Goal: Task Accomplishment & Management: Use online tool/utility

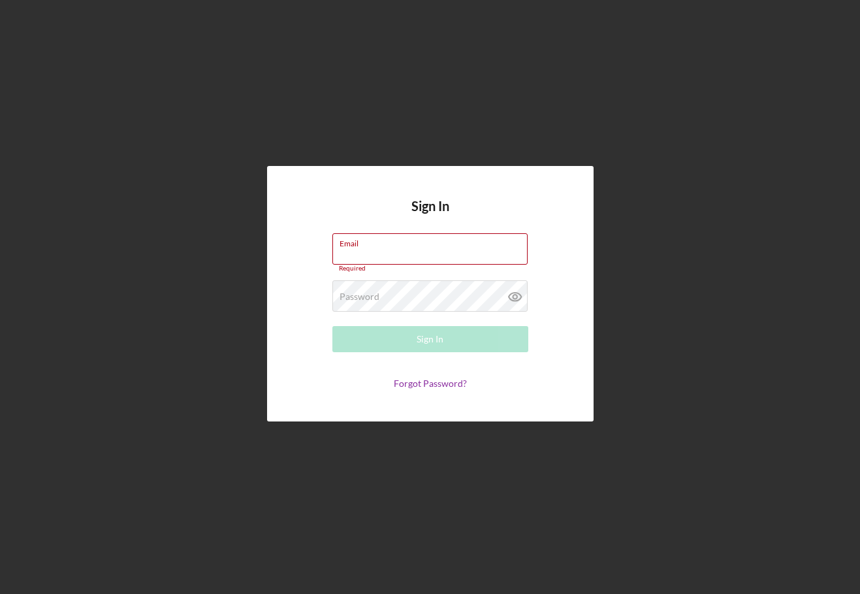
type input "[PERSON_NAME][EMAIL_ADDRESS][DOMAIN_NAME]"
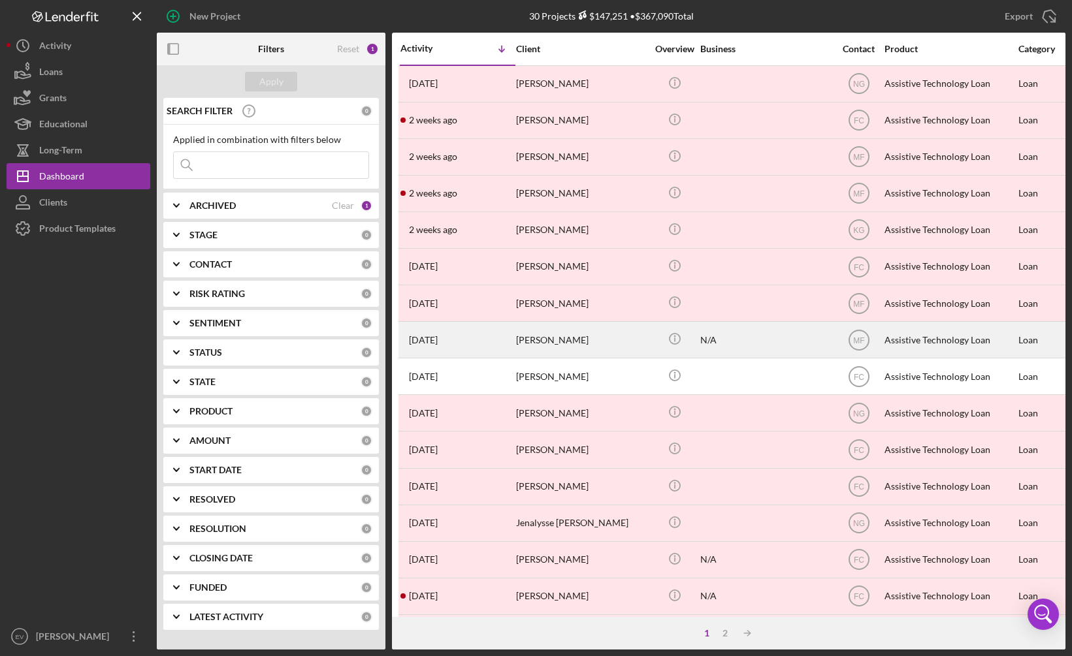
click at [682, 325] on icon "Icon/Info" at bounding box center [674, 339] width 29 height 29
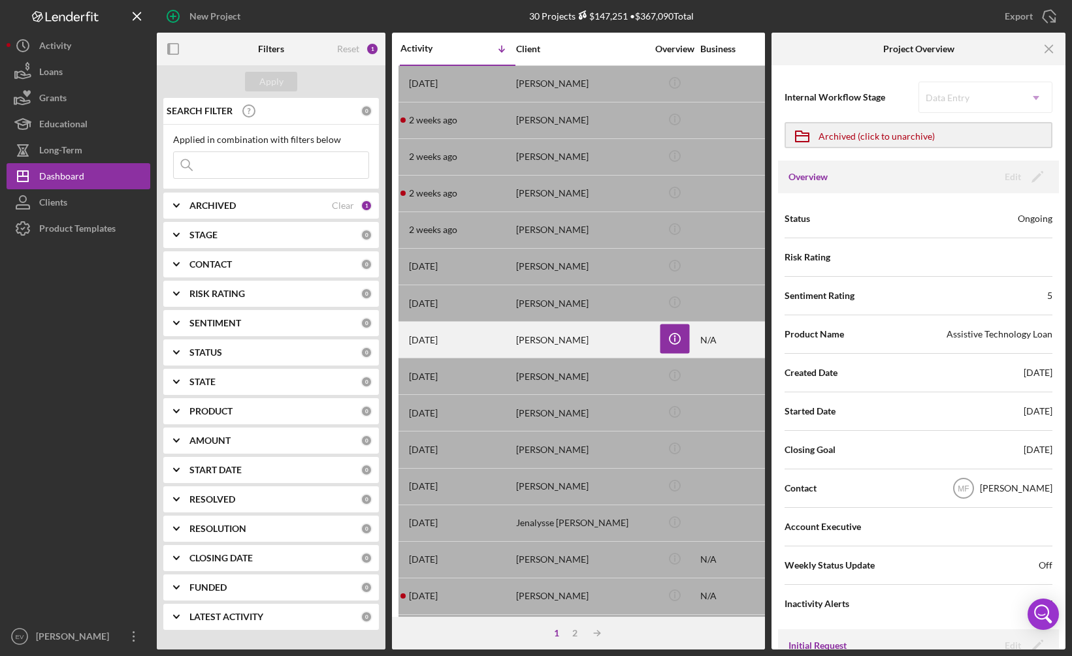
click at [490, 346] on div "[DATE] [PERSON_NAME]" at bounding box center [457, 340] width 114 height 35
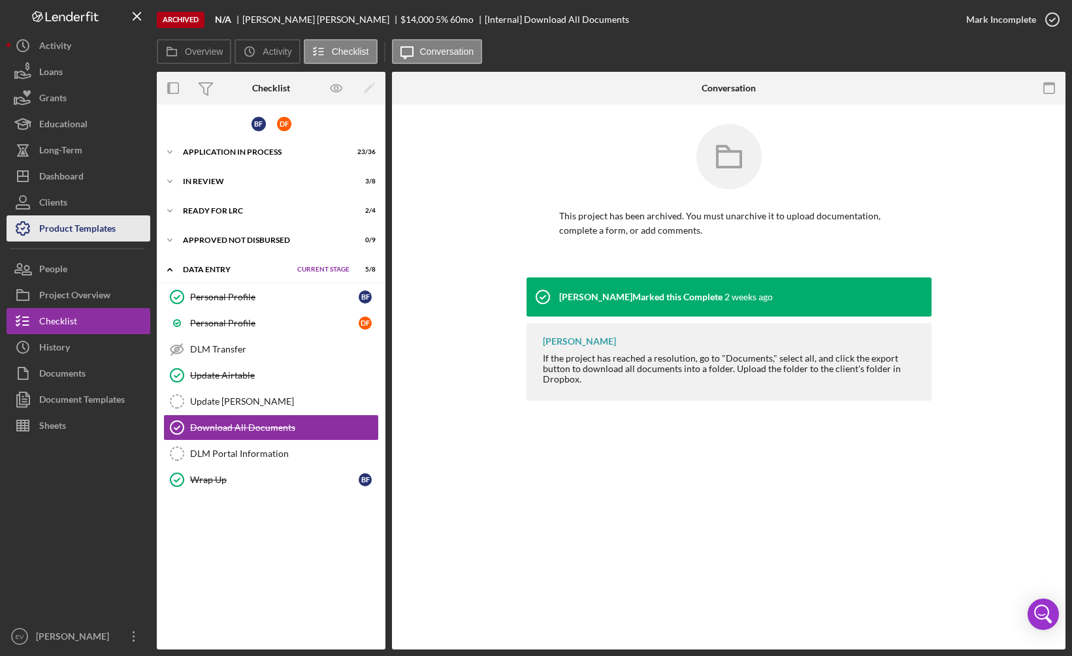
click at [80, 226] on div "Product Templates" at bounding box center [77, 230] width 76 height 29
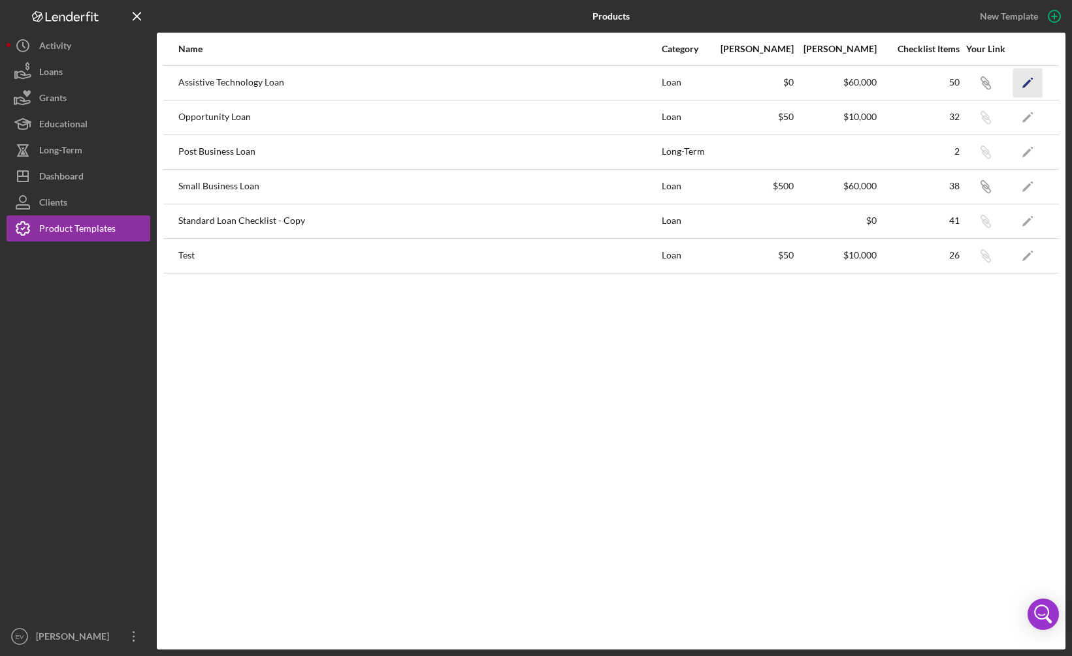
click at [860, 80] on icon "Icon/Edit" at bounding box center [1027, 82] width 29 height 29
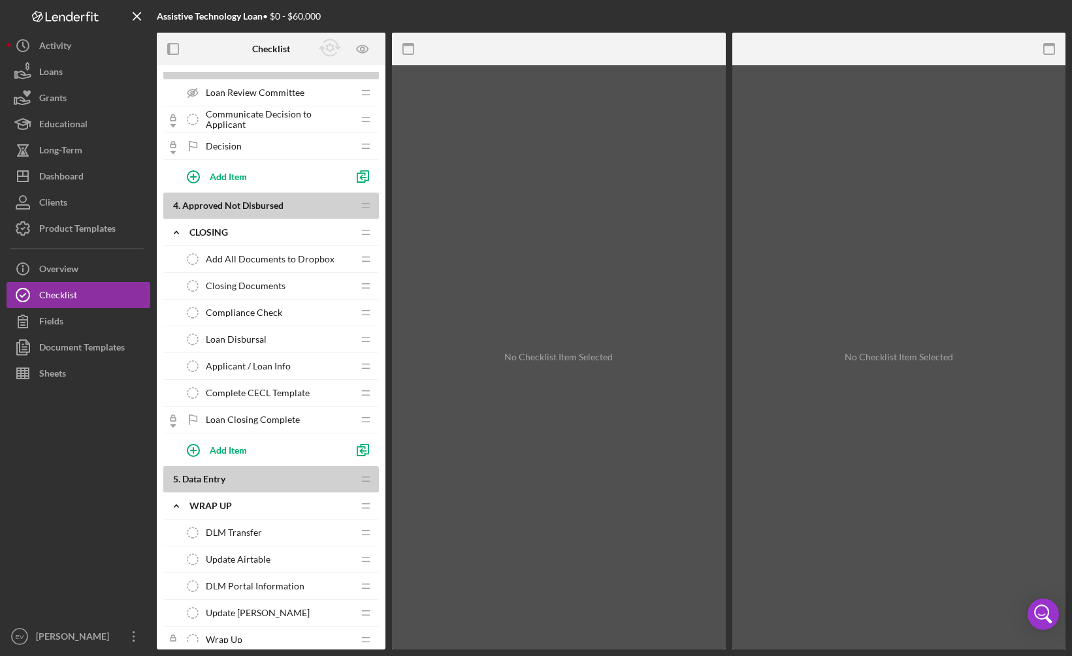
scroll to position [1104, 0]
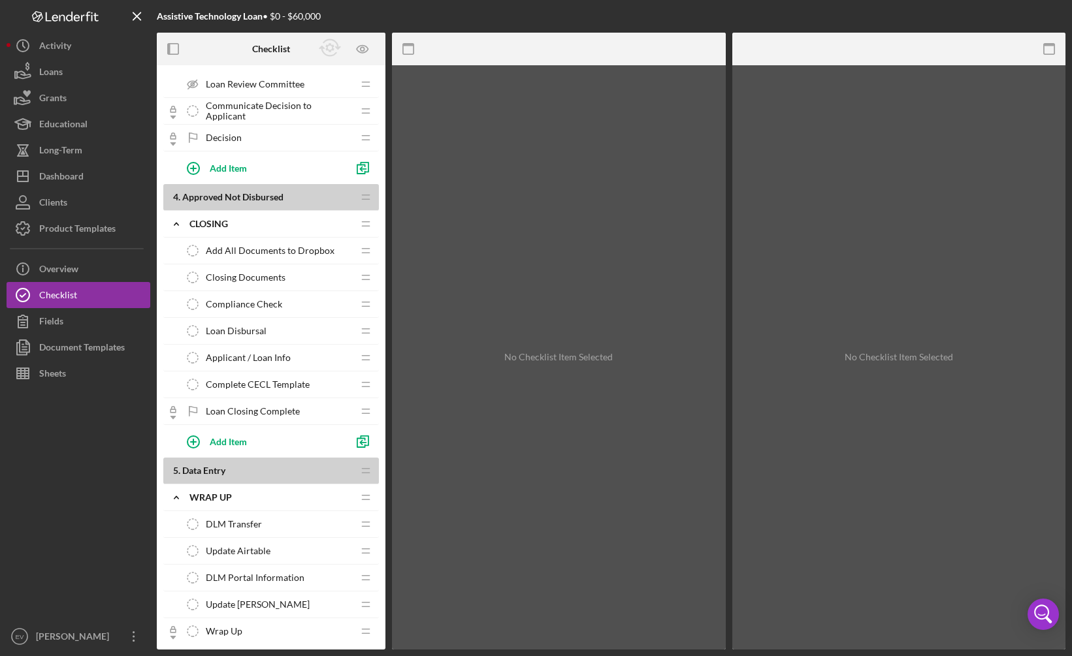
click at [244, 362] on span "Applicant / Loan Info" at bounding box center [248, 358] width 85 height 10
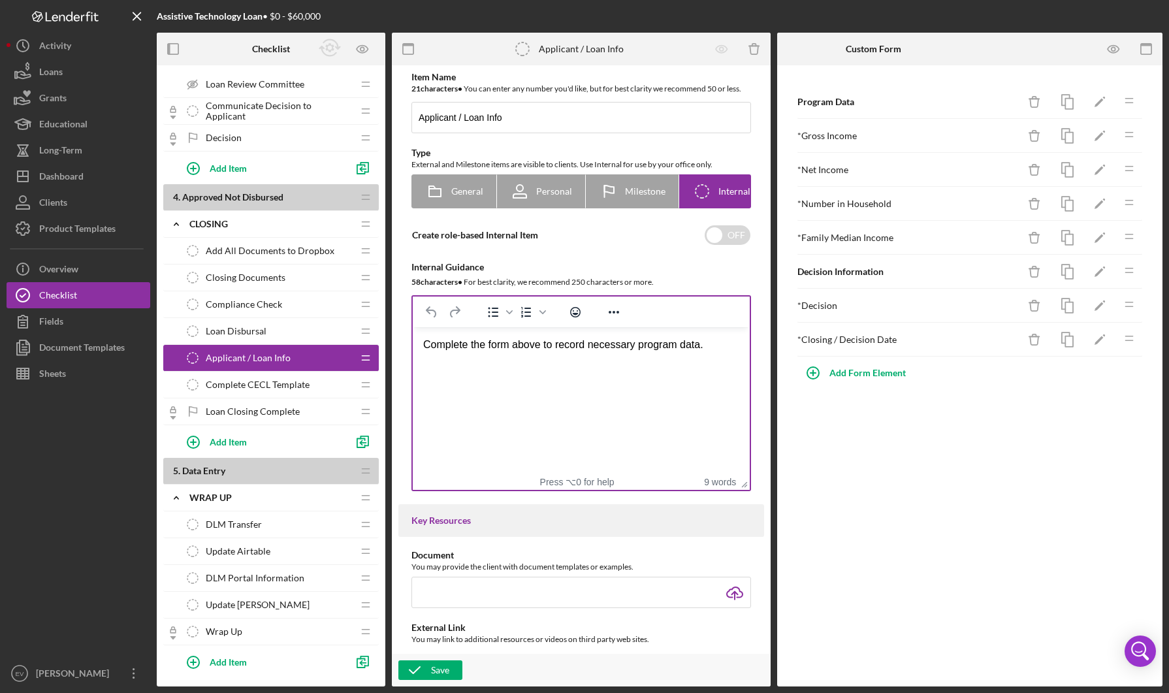
scroll to position [1097, 0]
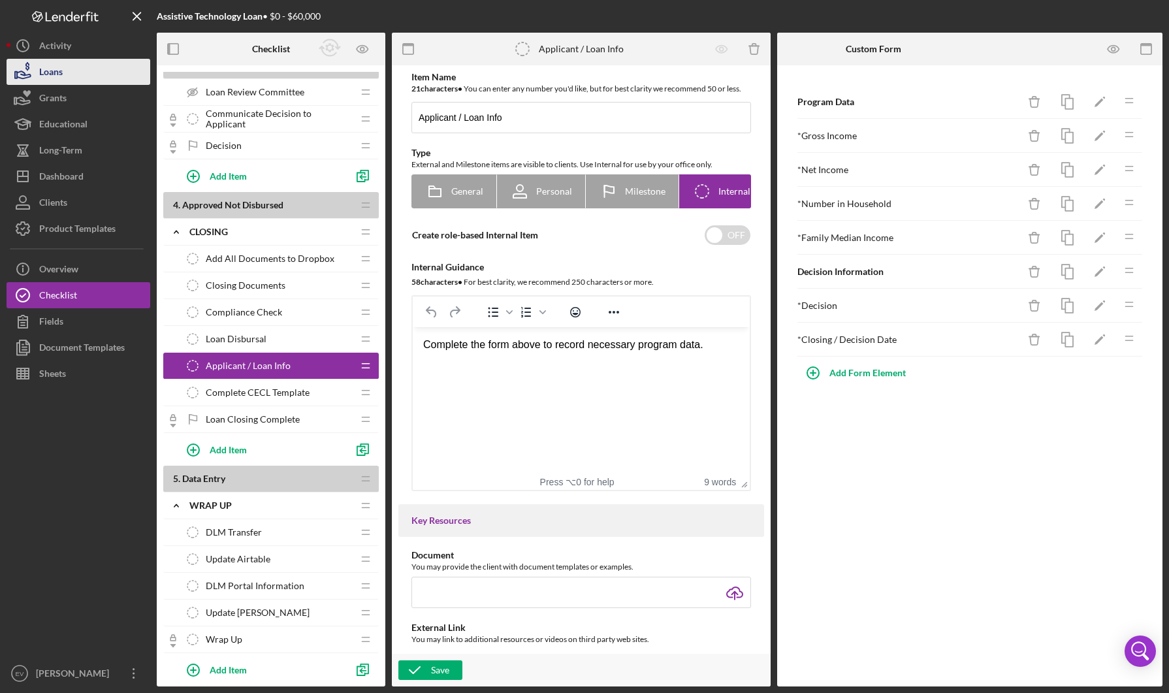
click at [96, 67] on button "Loans" at bounding box center [79, 72] width 144 height 26
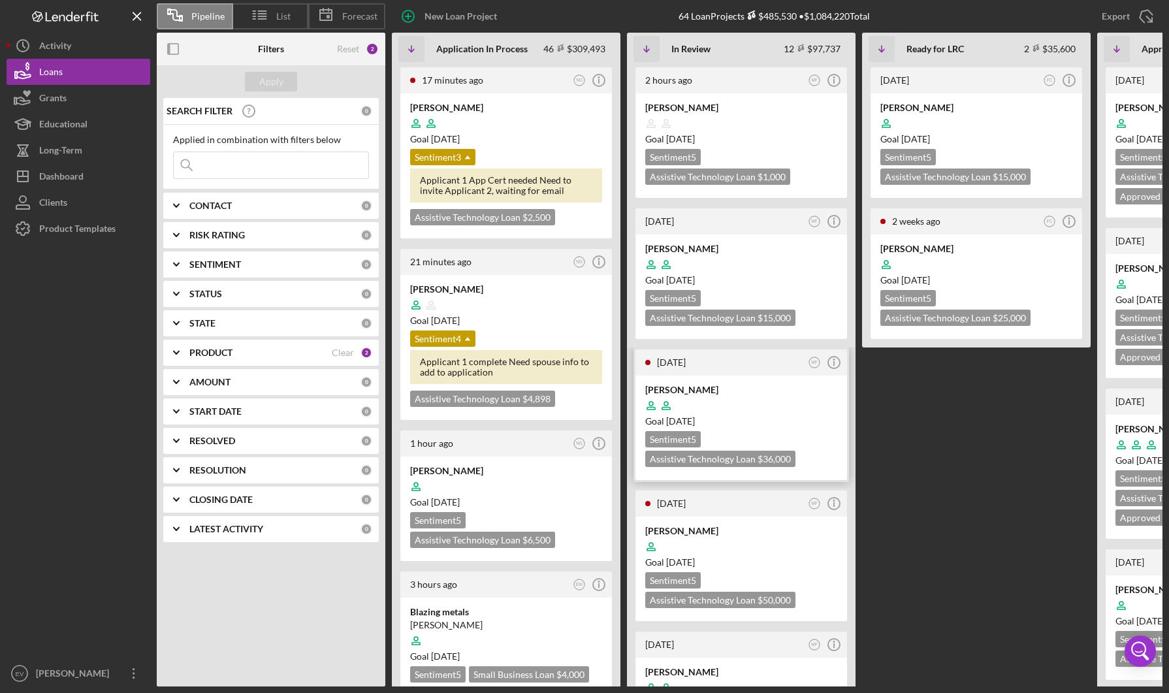
click at [732, 410] on div at bounding box center [741, 405] width 192 height 25
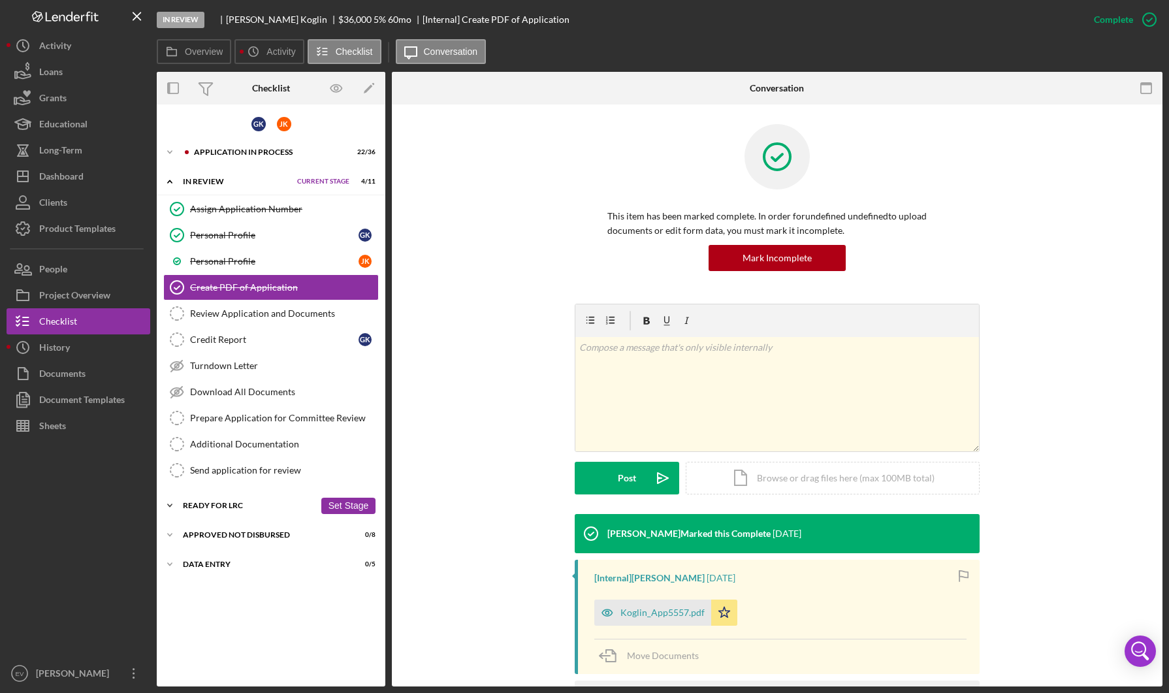
drag, startPoint x: 226, startPoint y: 504, endPoint x: 245, endPoint y: 517, distance: 22.6
click at [225, 504] on div "Ready for LRC" at bounding box center [249, 506] width 132 height 8
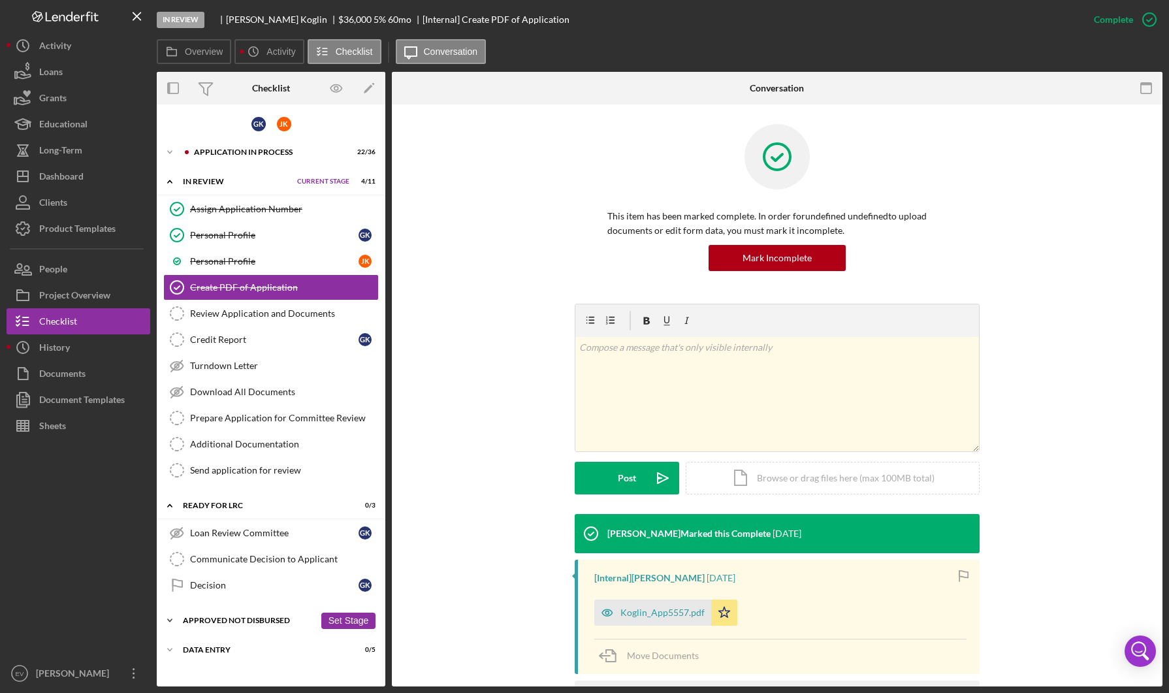
click at [263, 593] on div "Approved Not Disbursed" at bounding box center [249, 621] width 132 height 8
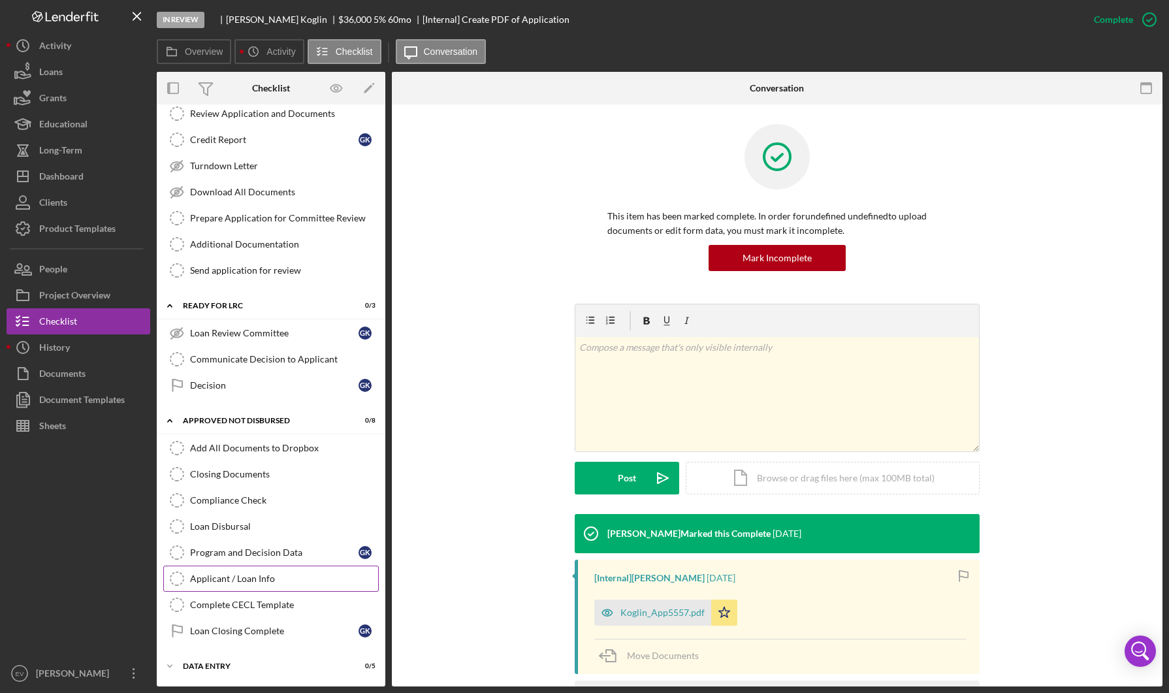
click at [270, 579] on div "Applicant / Loan Info" at bounding box center [284, 578] width 188 height 10
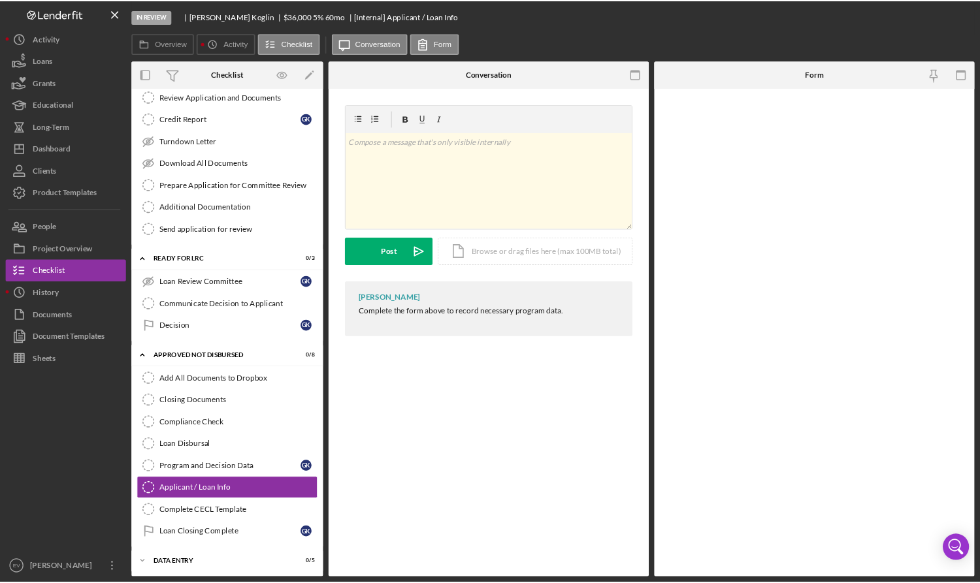
scroll to position [200, 0]
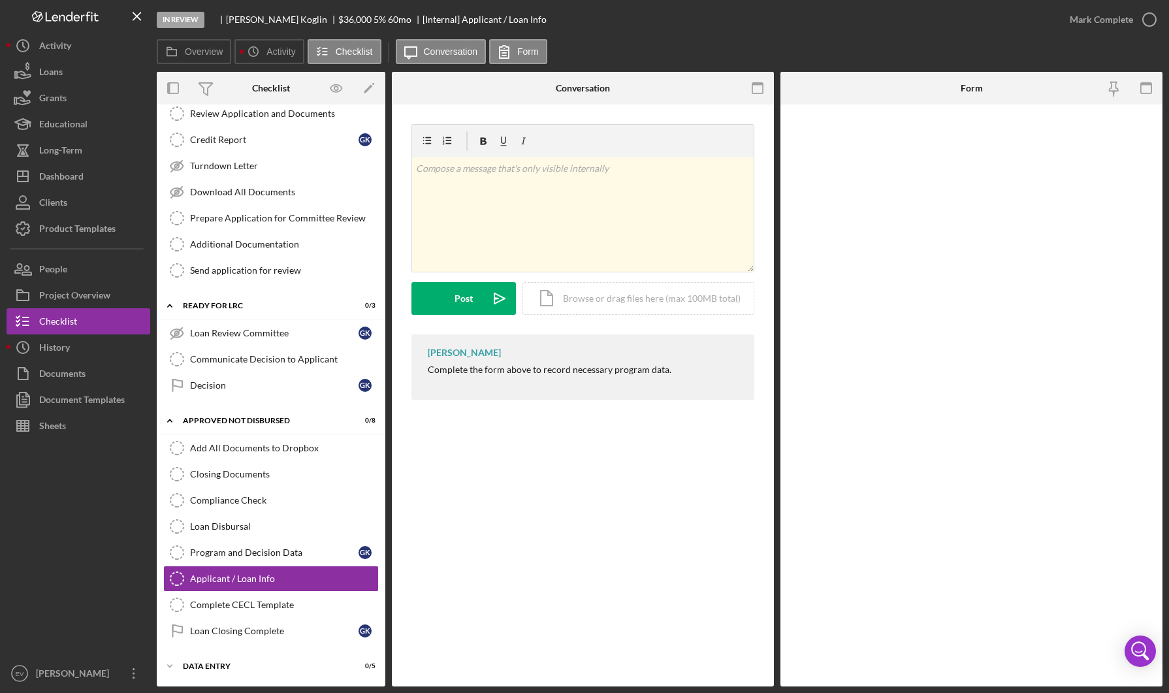
click at [558, 440] on div "Applicant / Loan Info Applicant / Loan Info v Color teal Color pink Remove colo…" at bounding box center [583, 396] width 382 height 582
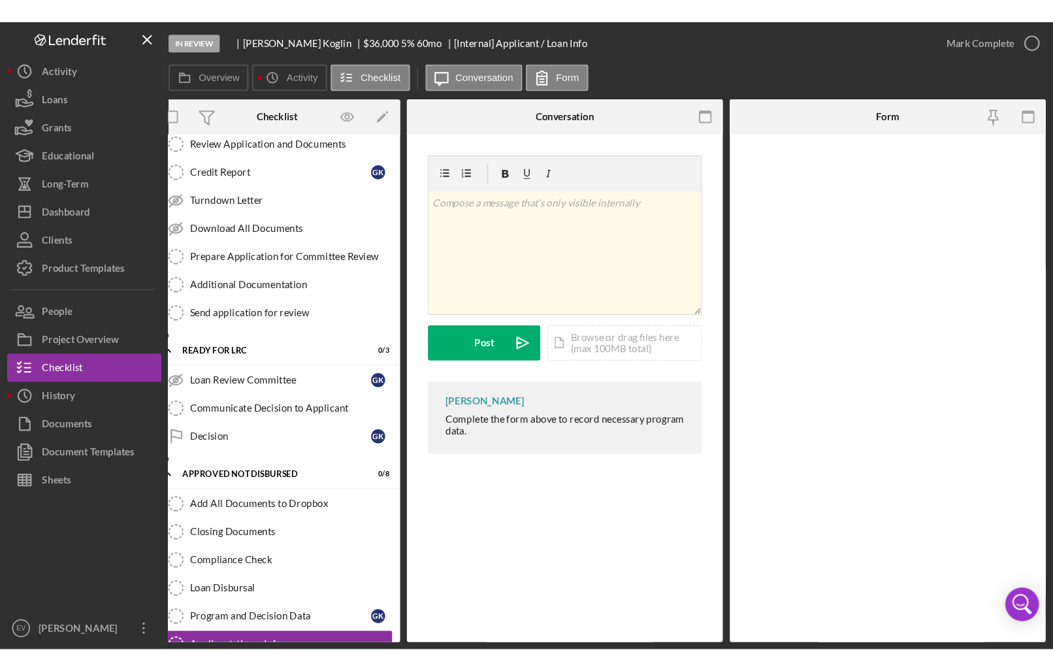
scroll to position [0, 0]
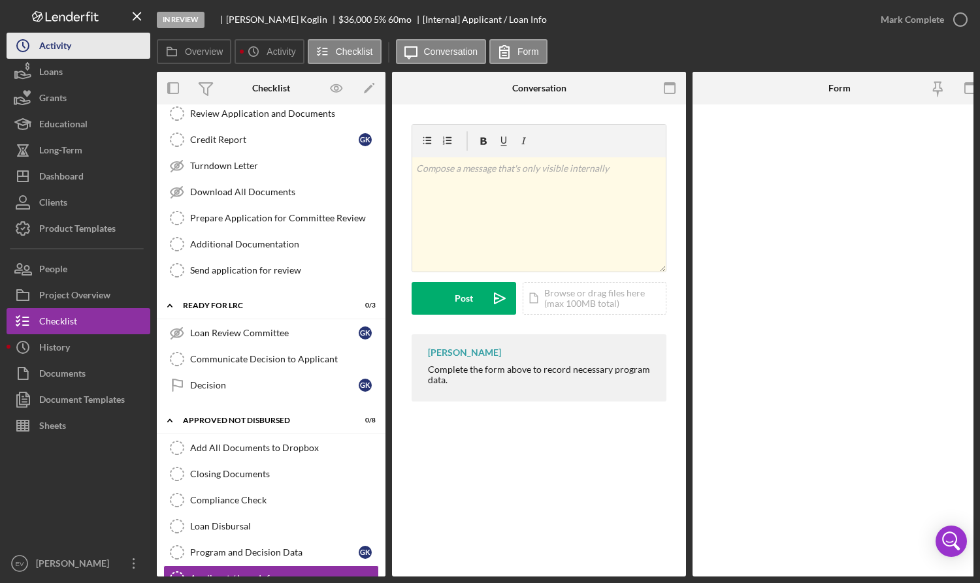
click at [50, 48] on div "Activity" at bounding box center [55, 47] width 32 height 29
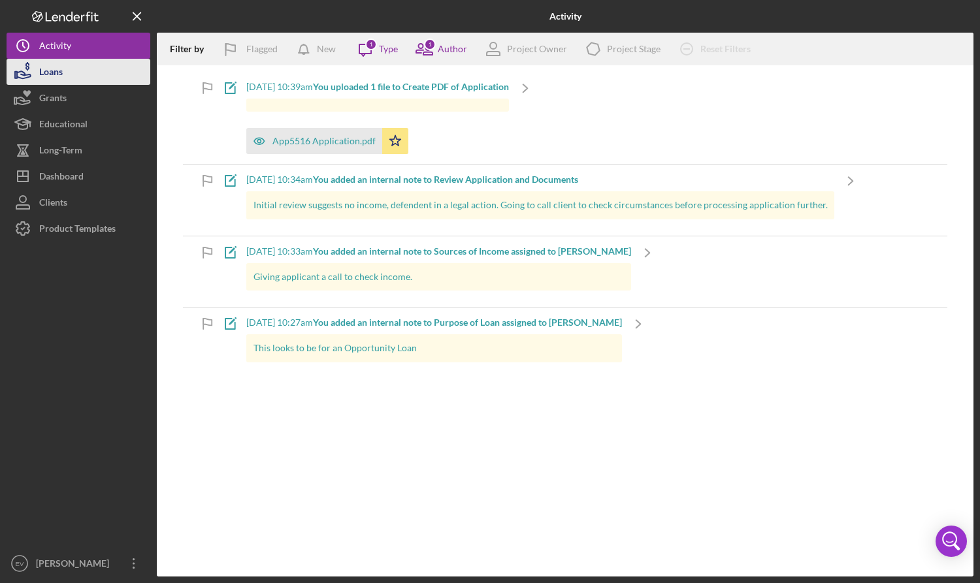
click at [72, 72] on button "Loans" at bounding box center [79, 72] width 144 height 26
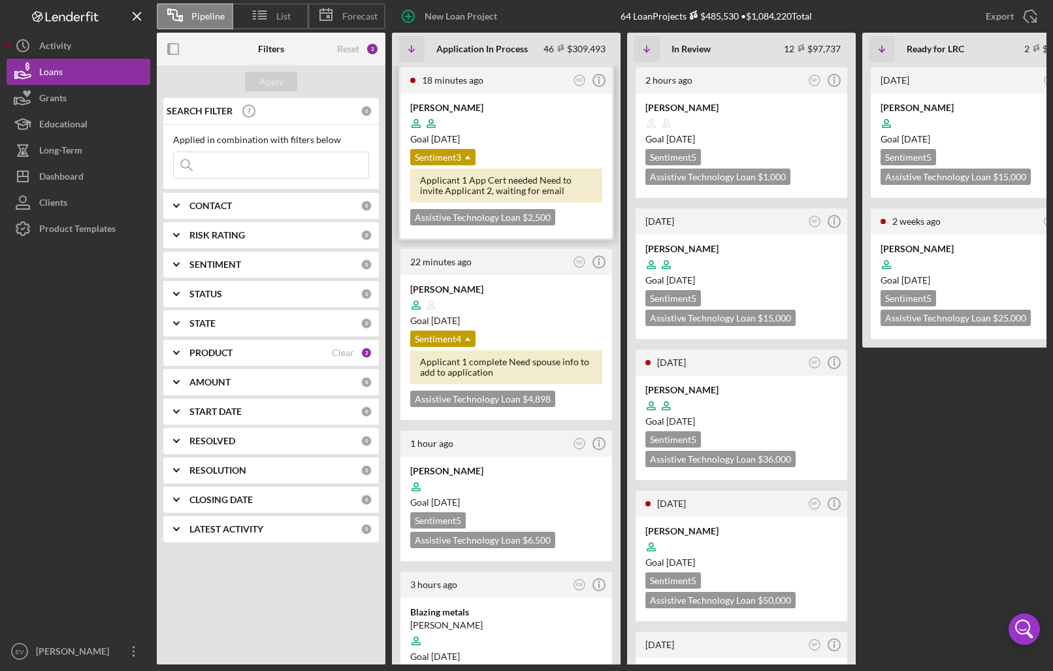
click at [535, 142] on div "Goal [DATE]" at bounding box center [506, 139] width 192 height 13
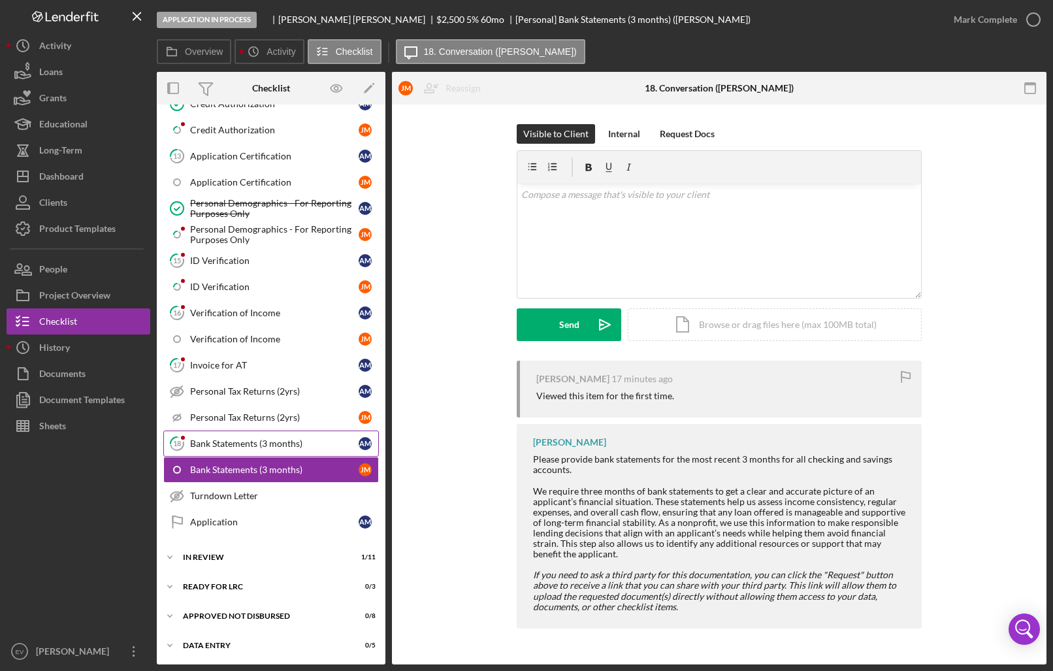
scroll to position [573, 0]
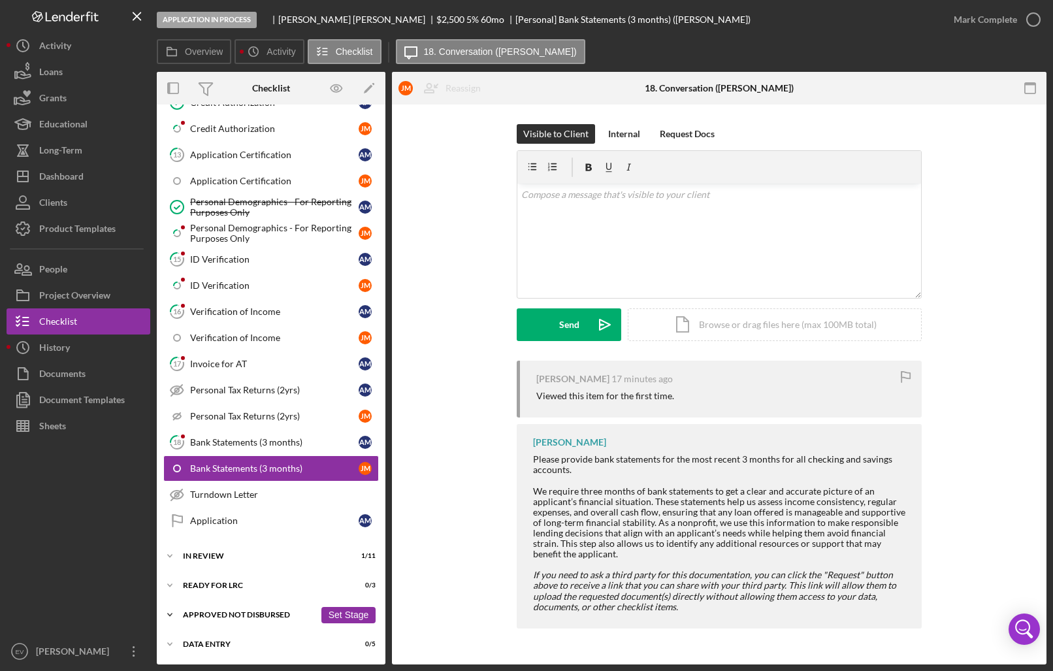
click at [240, 593] on div "Approved Not Disbursed" at bounding box center [249, 615] width 132 height 8
click at [219, 583] on div "Ready for LRC" at bounding box center [249, 585] width 132 height 8
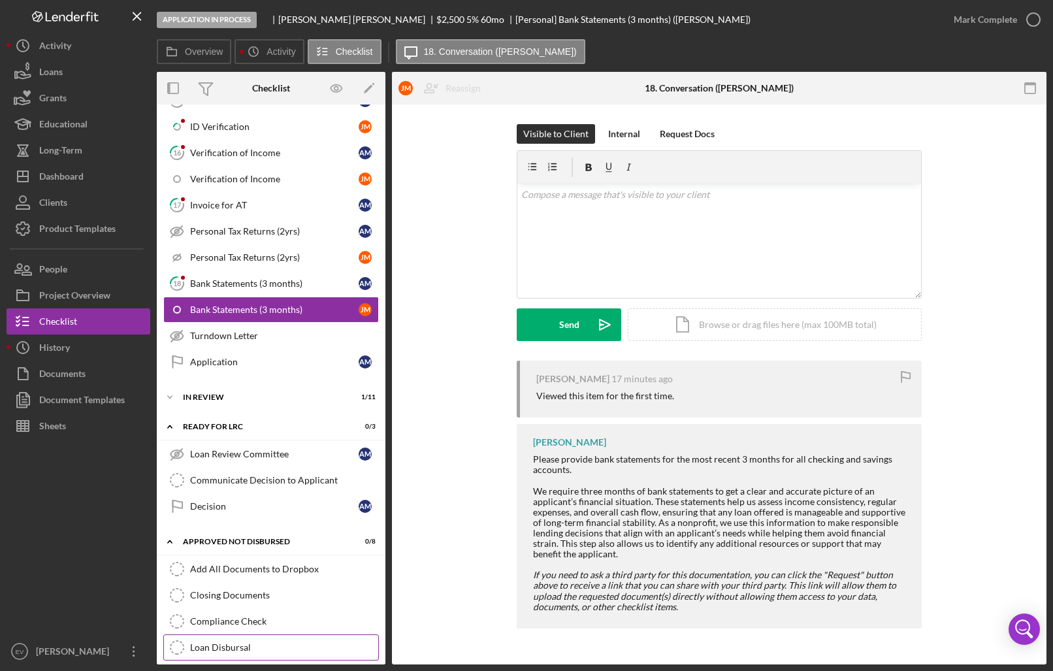
scroll to position [867, 0]
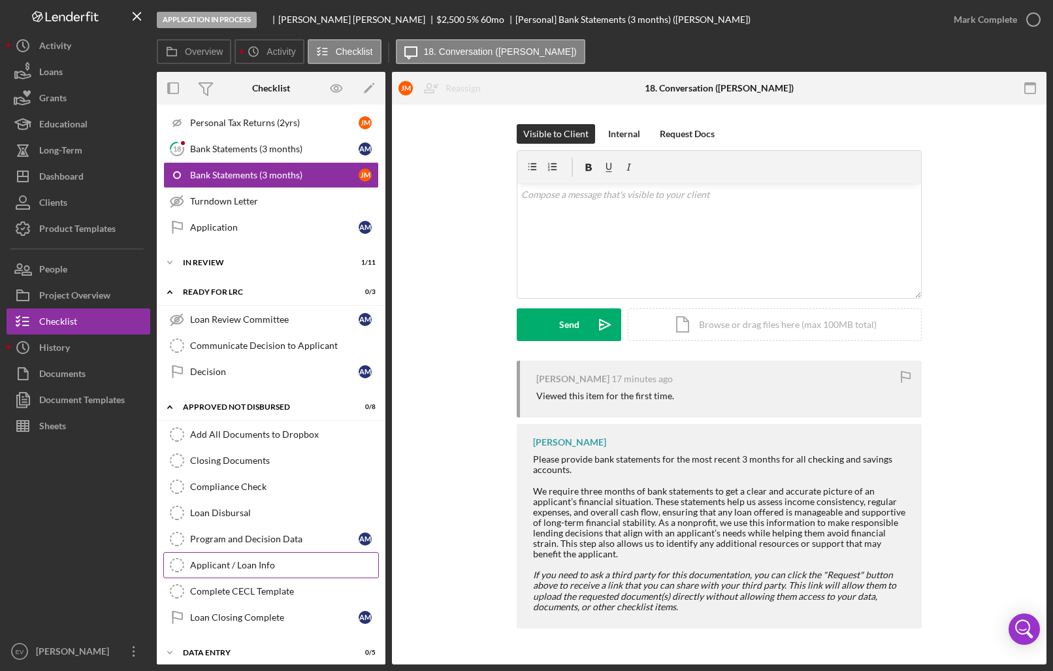
click at [261, 566] on div "Applicant / Loan Info" at bounding box center [284, 565] width 188 height 10
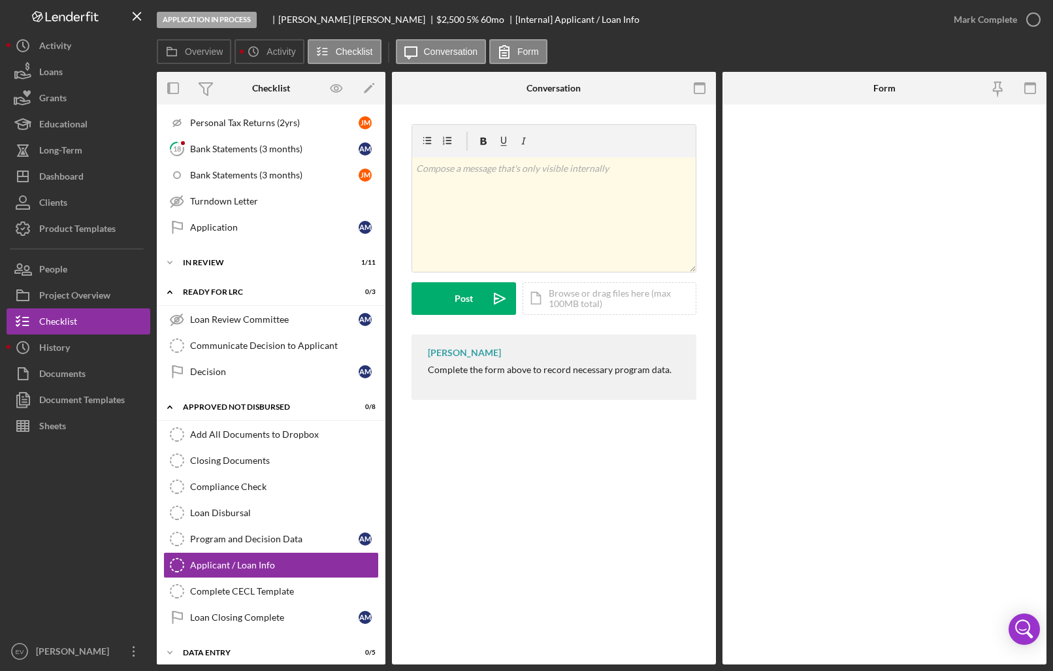
click at [579, 444] on div "Applicant / Loan Info Applicant / Loan Info v Color teal Color pink Remove colo…" at bounding box center [554, 385] width 324 height 560
click at [200, 55] on label "Overview" at bounding box center [204, 51] width 38 height 10
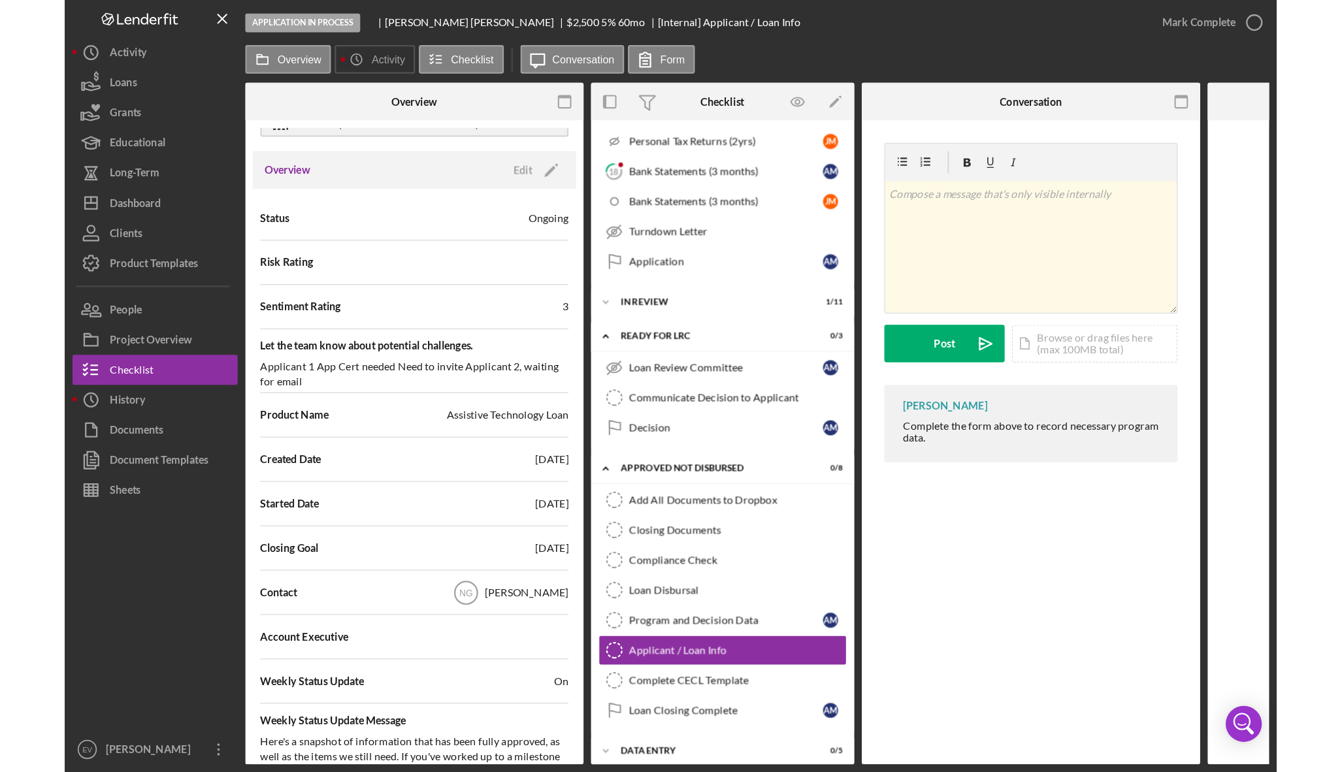
scroll to position [84, 0]
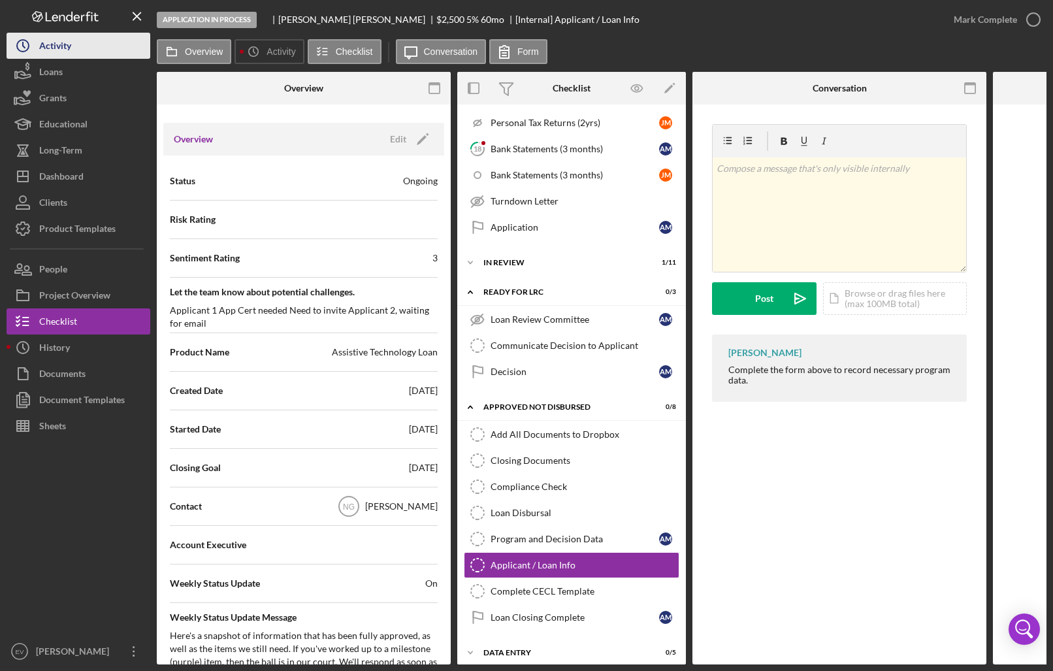
click at [64, 44] on div "Activity" at bounding box center [55, 47] width 32 height 29
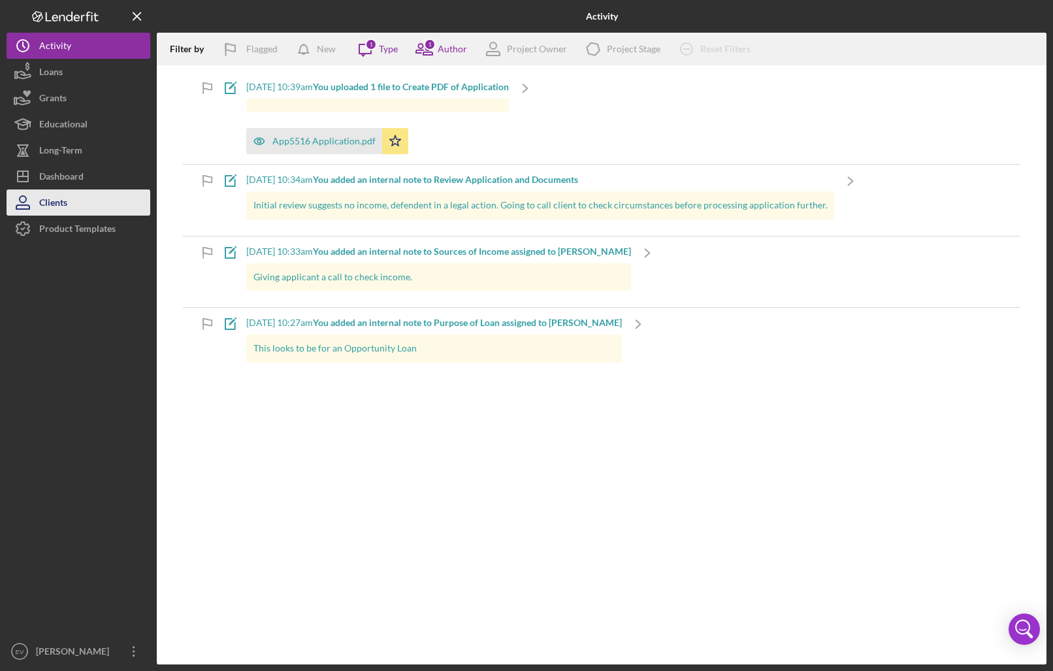
click at [92, 196] on button "Clients" at bounding box center [79, 202] width 144 height 26
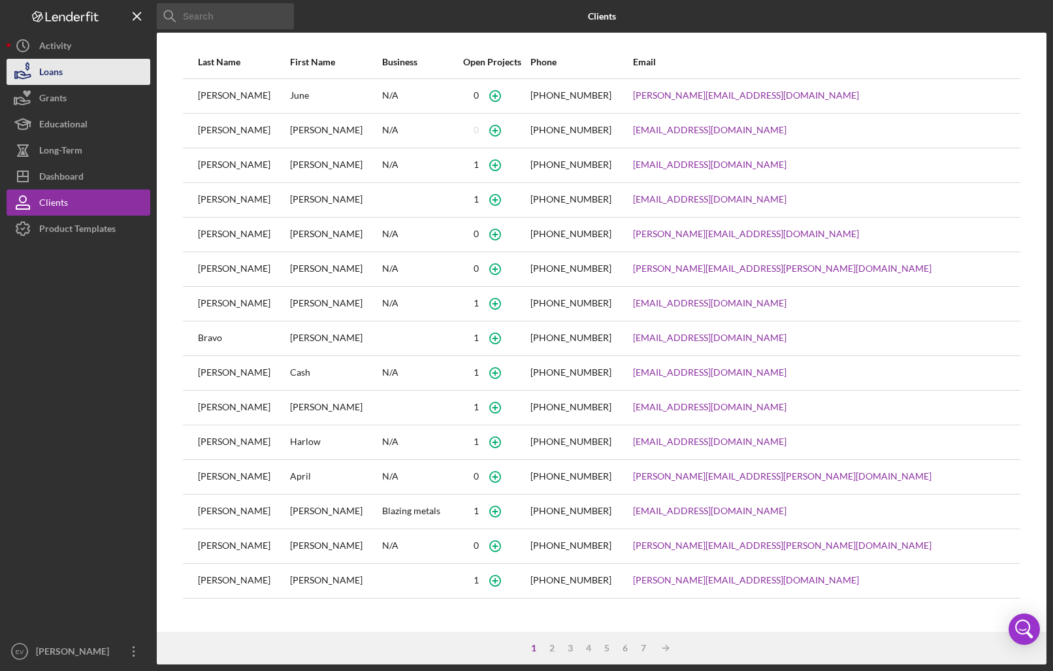
click at [92, 69] on button "Loans" at bounding box center [79, 72] width 144 height 26
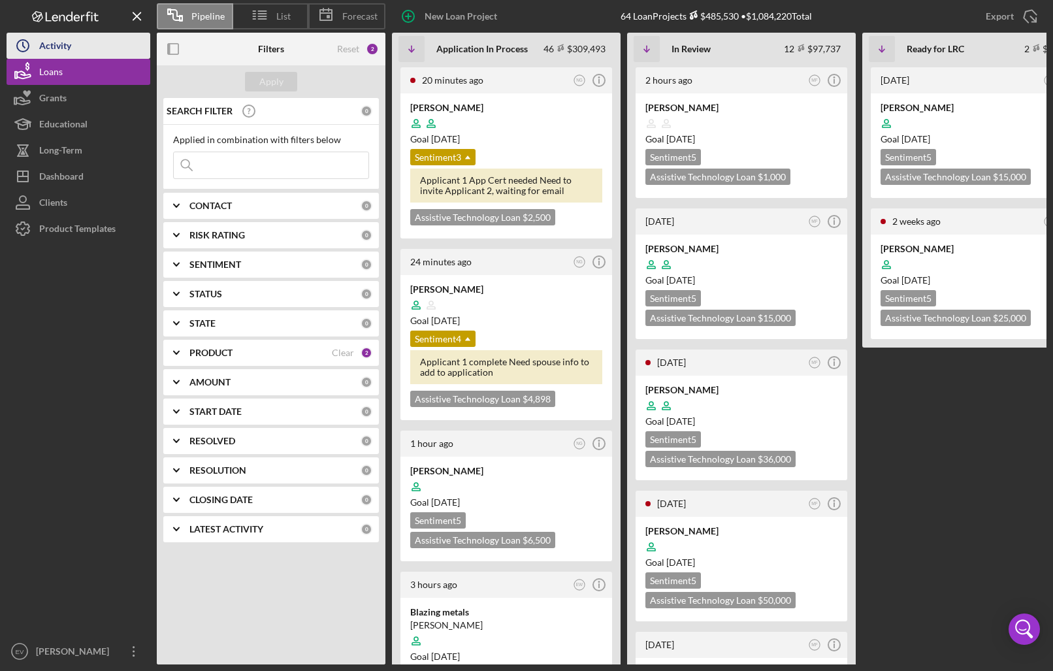
click at [89, 33] on button "Icon/History Activity" at bounding box center [79, 46] width 144 height 26
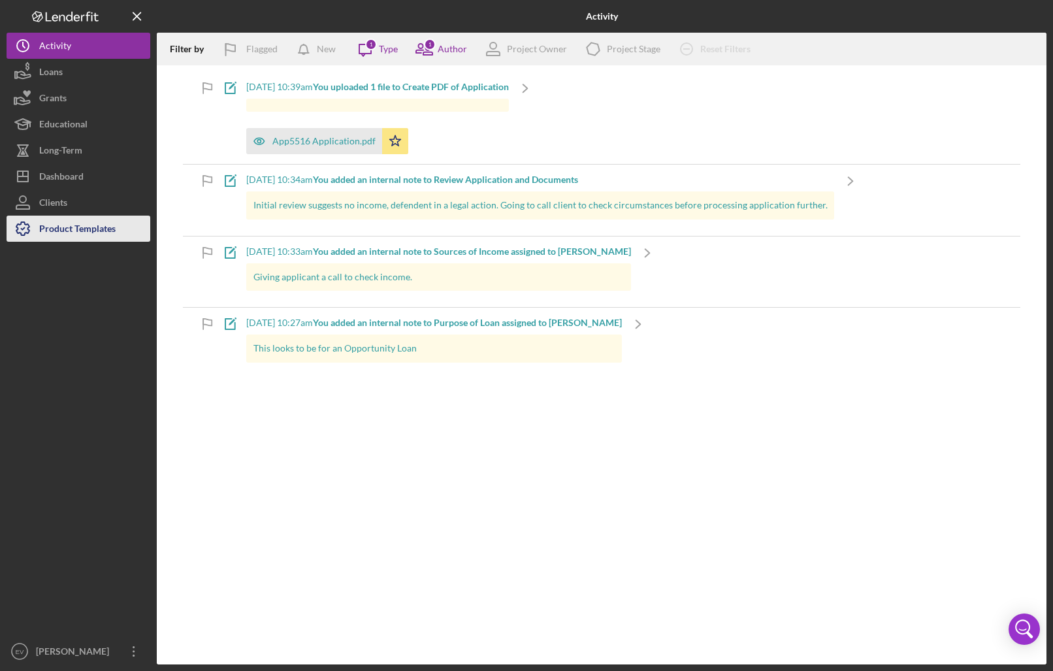
click at [65, 225] on div "Product Templates" at bounding box center [77, 230] width 76 height 29
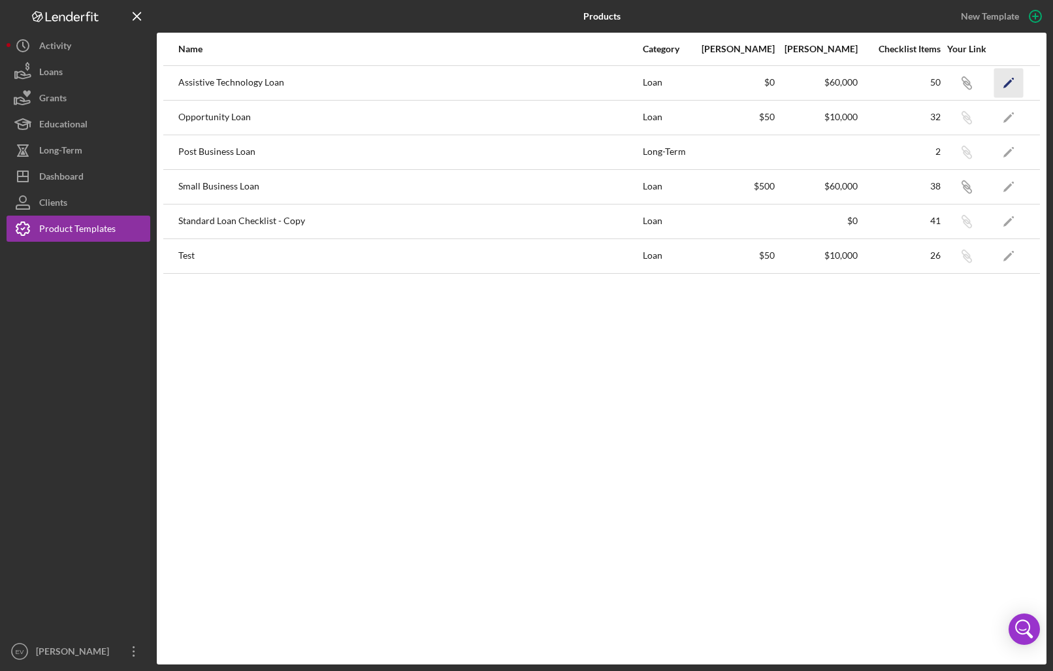
click at [860, 80] on icon "Icon/Edit" at bounding box center [1008, 82] width 29 height 29
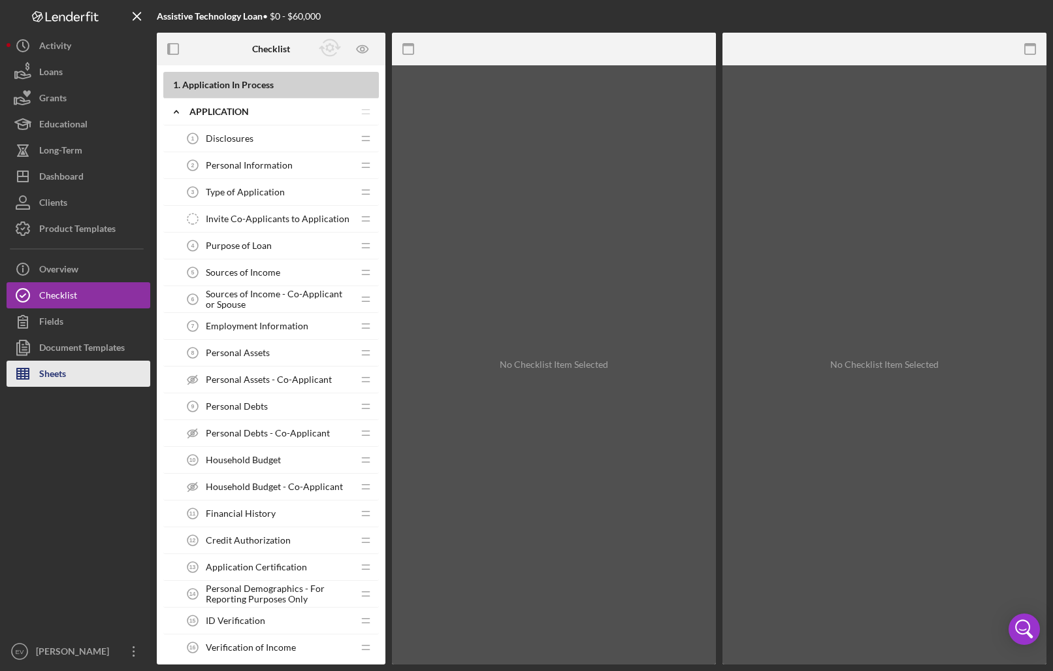
click at [84, 381] on button "Sheets" at bounding box center [79, 374] width 144 height 26
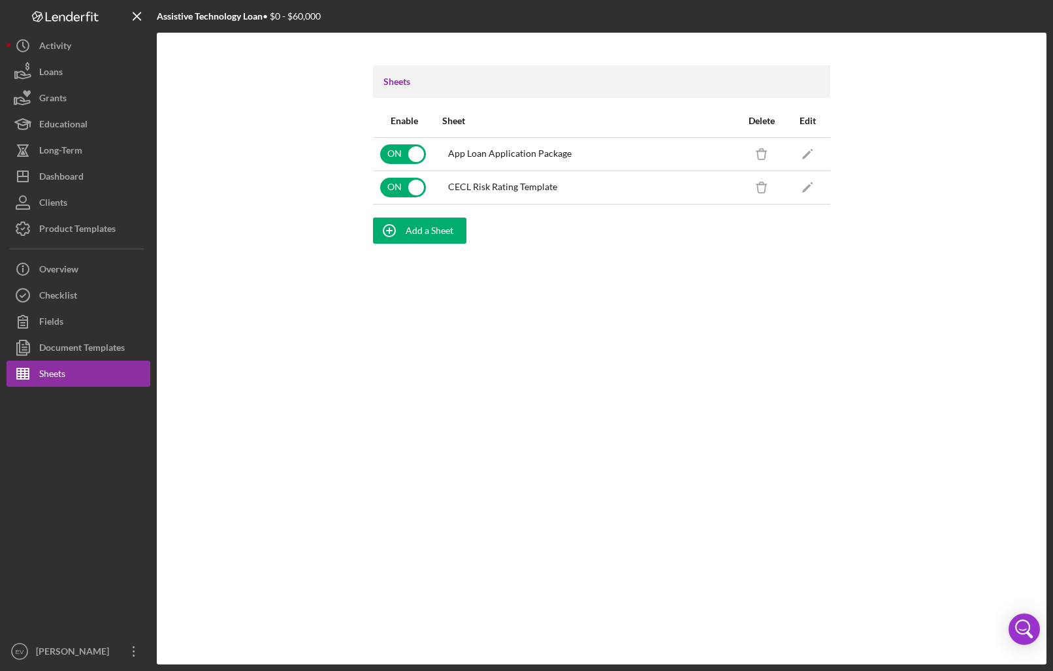
click at [490, 187] on div "CECL Risk Rating Template" at bounding box center [502, 187] width 109 height 10
click at [807, 182] on icon "Icon/Edit" at bounding box center [807, 186] width 29 height 29
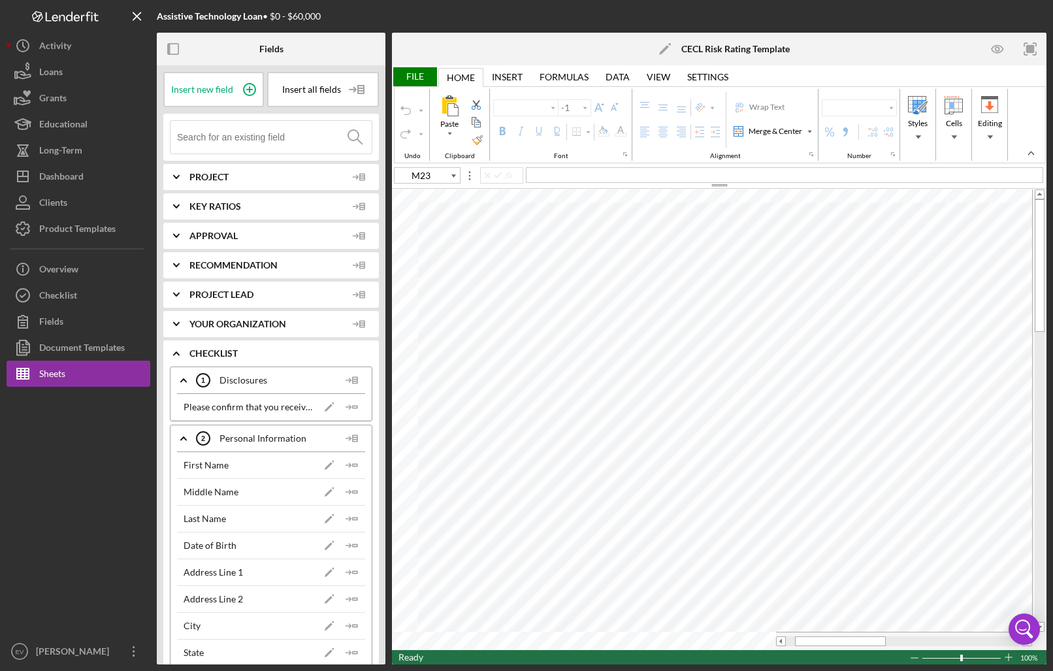
type input "Aptos Narrow"
type input "12"
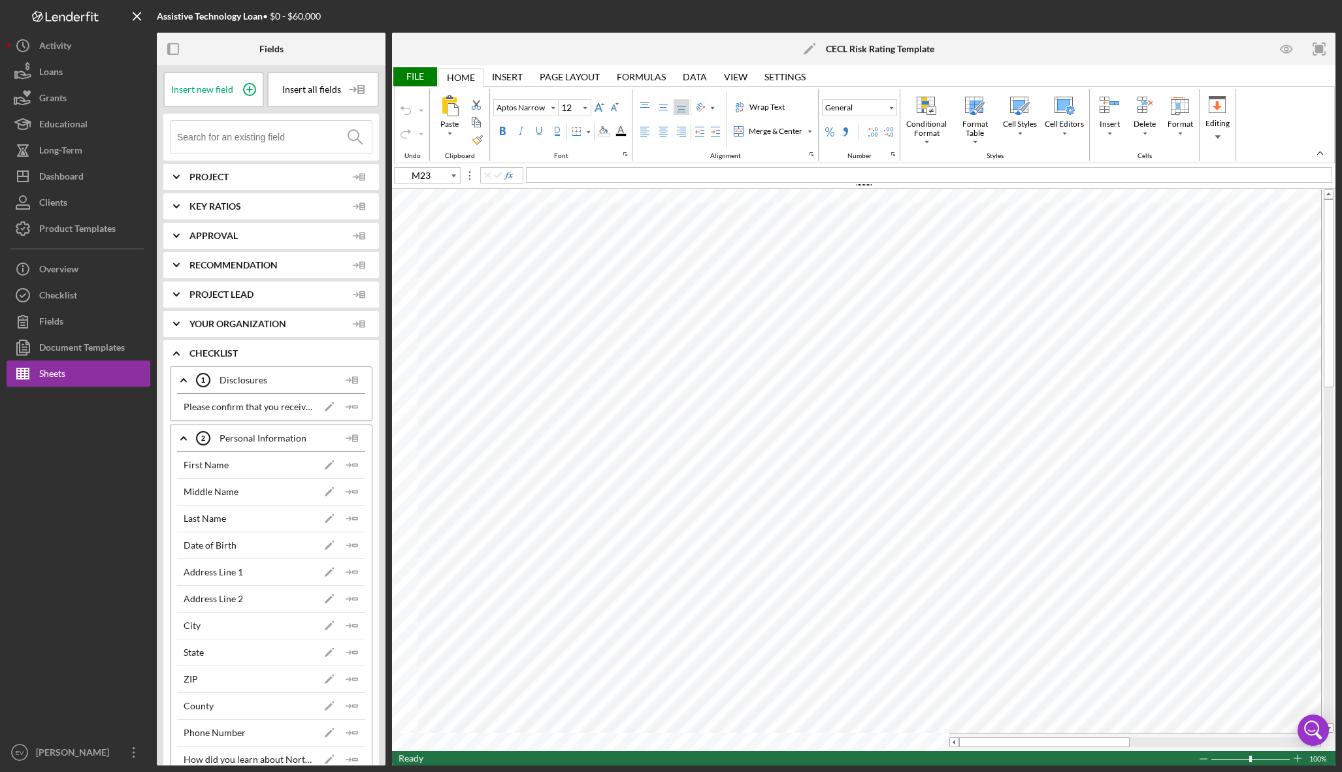
type input "Picture 4"
